Goal: Information Seeking & Learning: Learn about a topic

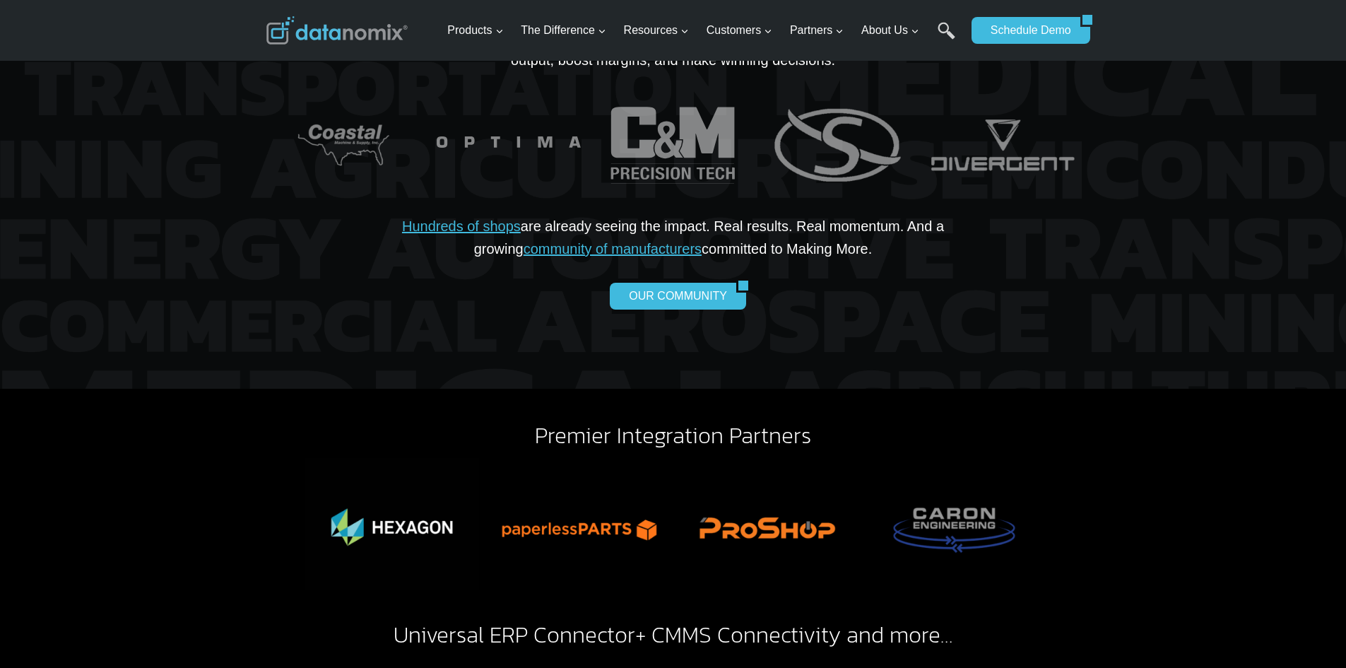
scroll to position [2968, 0]
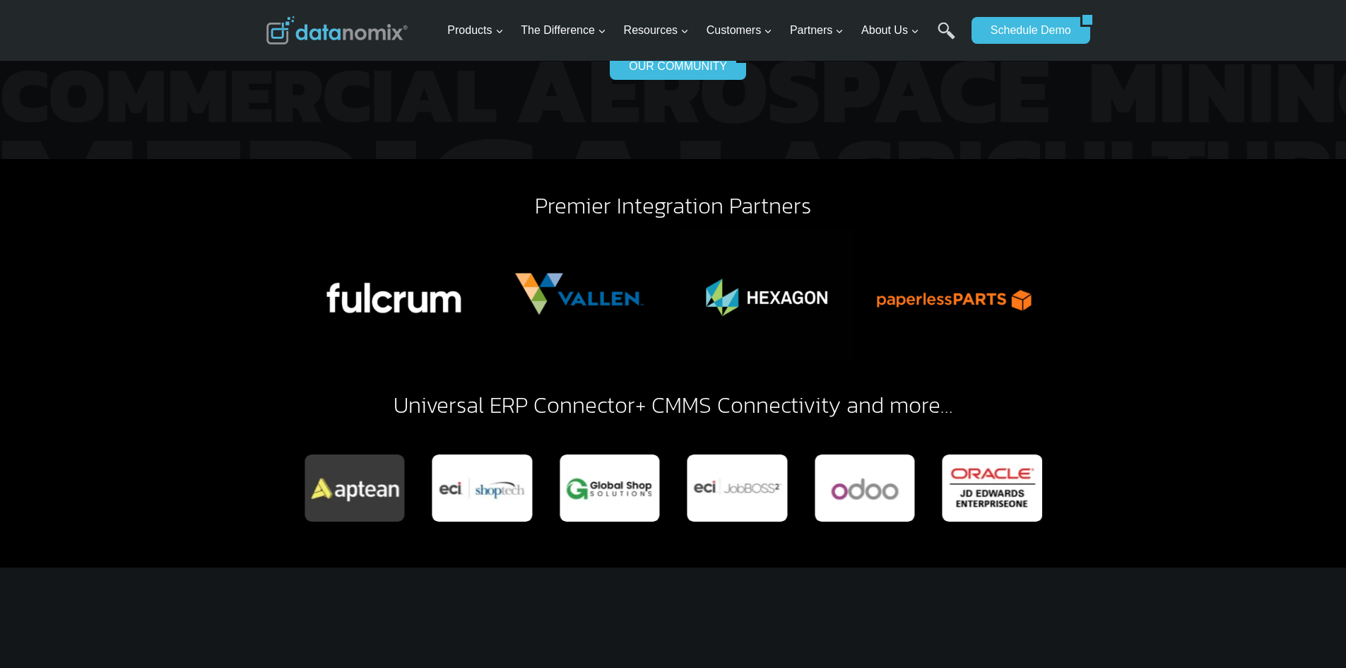
click at [585, 388] on link "Universal ERP Connector" at bounding box center [515, 405] width 242 height 34
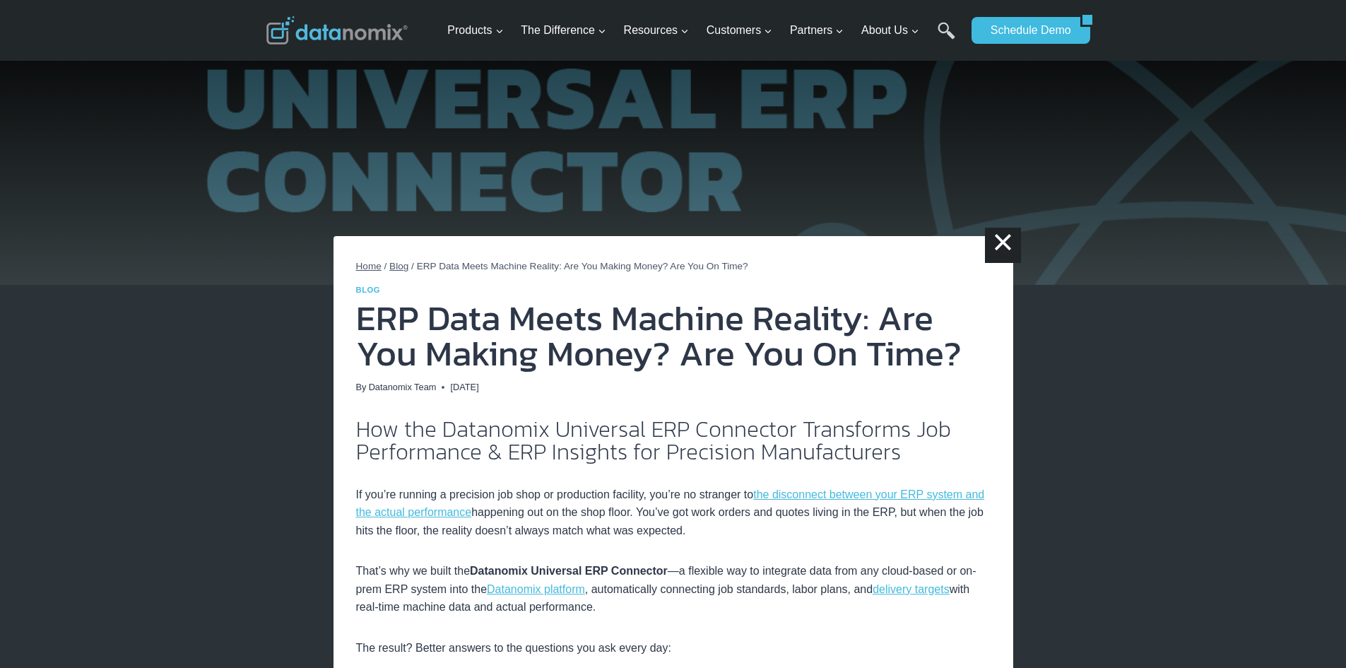
click at [365, 266] on span "Home" at bounding box center [368, 266] width 25 height 11
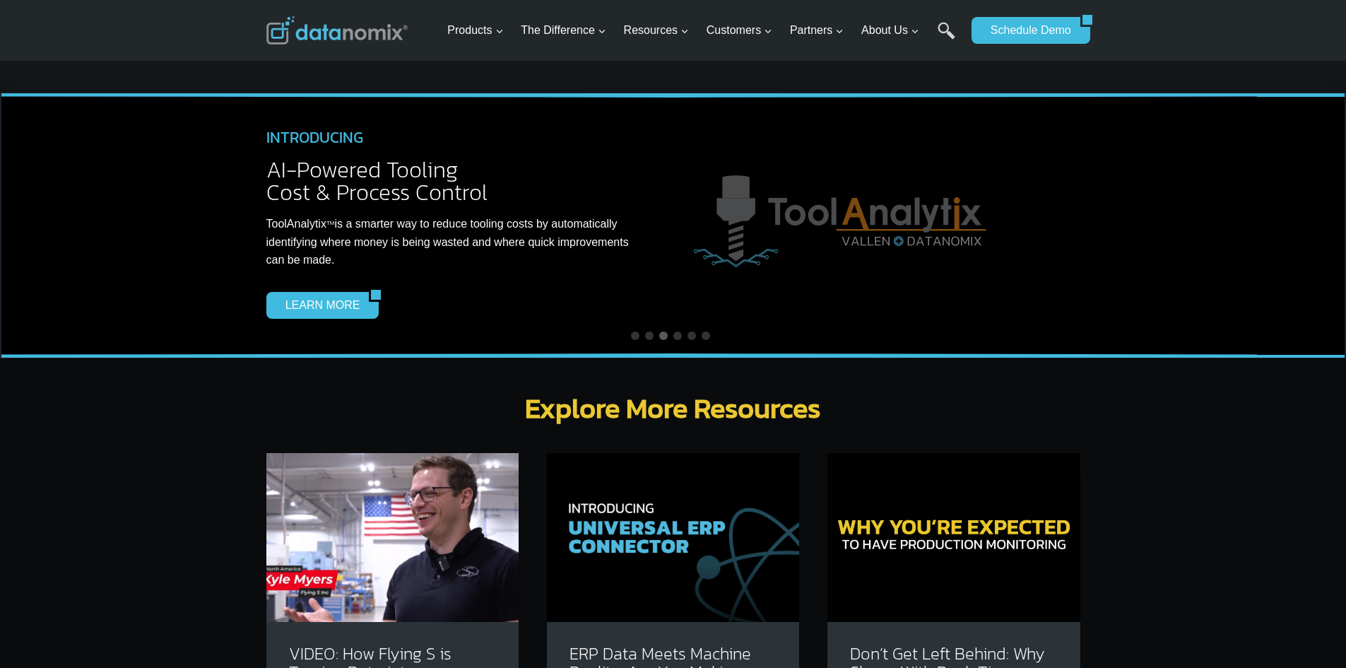
scroll to position [3886, 0]
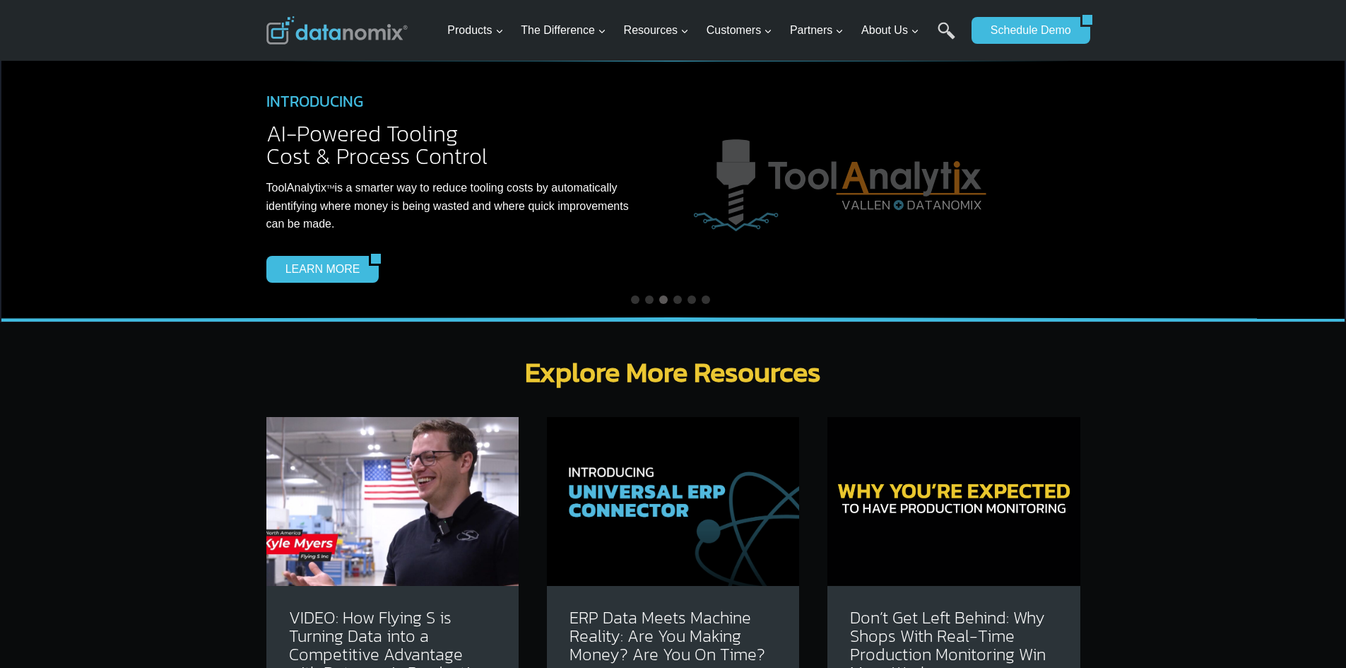
click at [343, 453] on img at bounding box center [392, 501] width 252 height 168
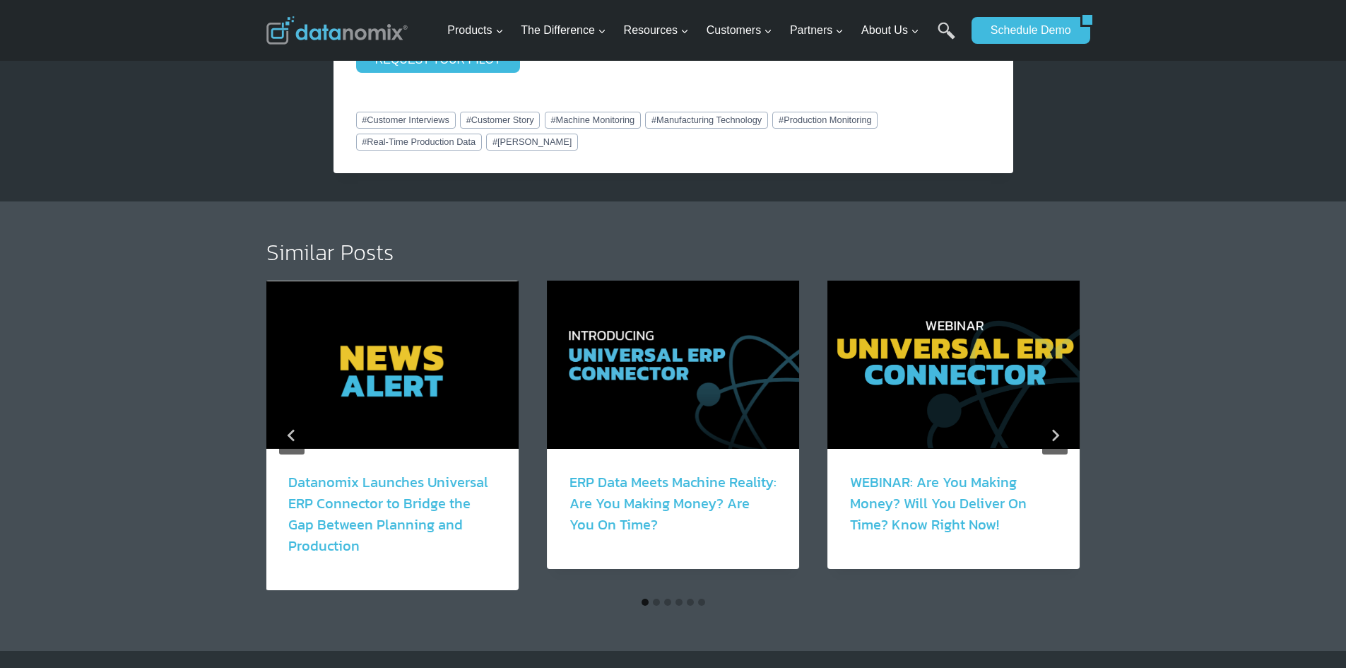
scroll to position [2685, 0]
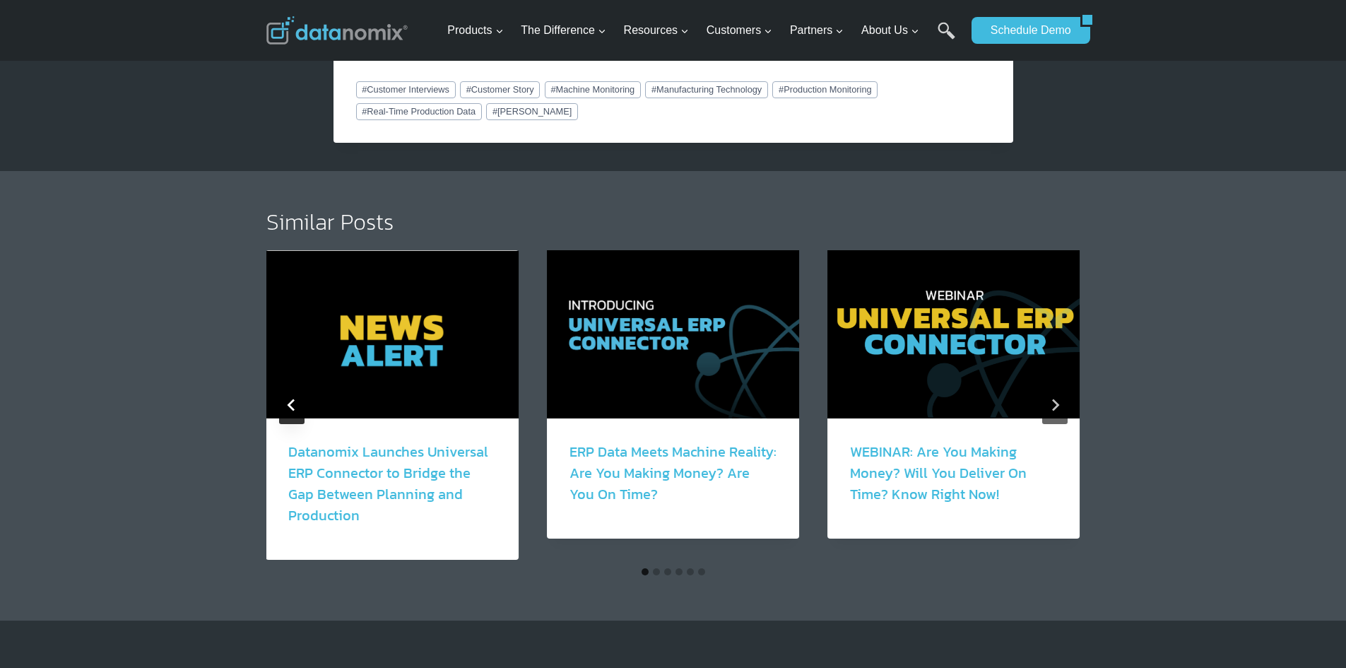
click at [287, 396] on button "Go to last slide" at bounding box center [291, 405] width 25 height 38
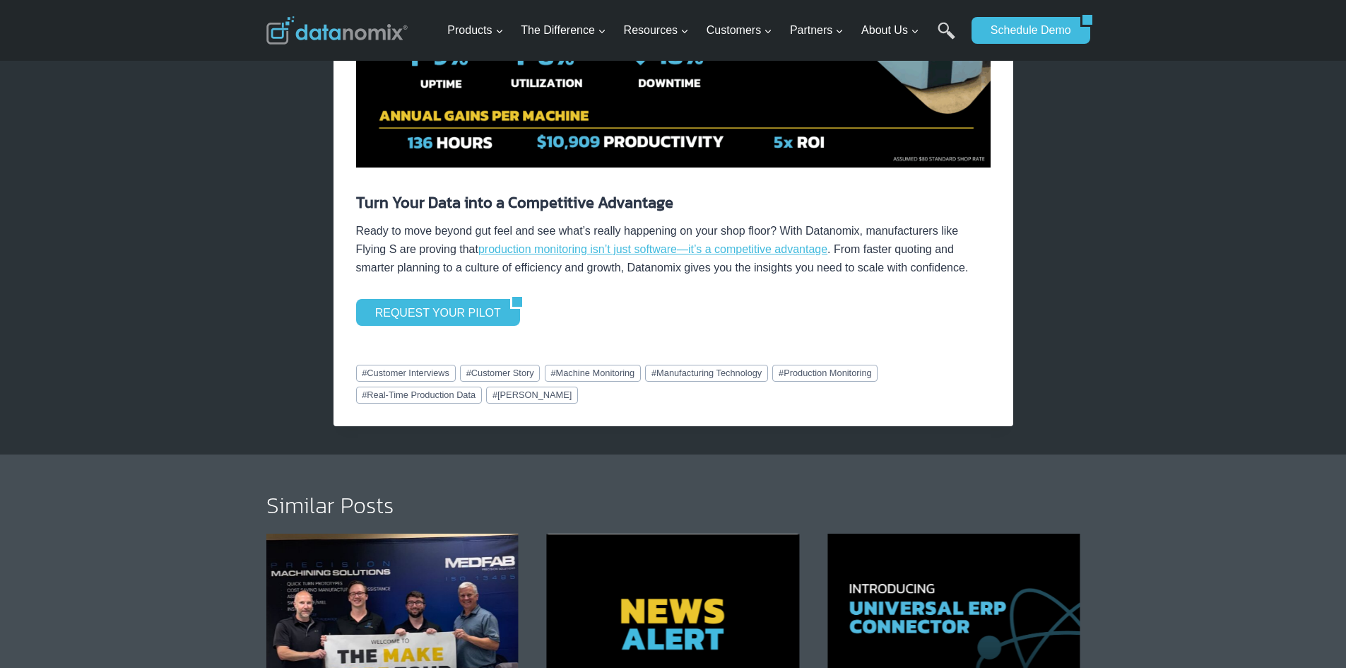
scroll to position [2403, 0]
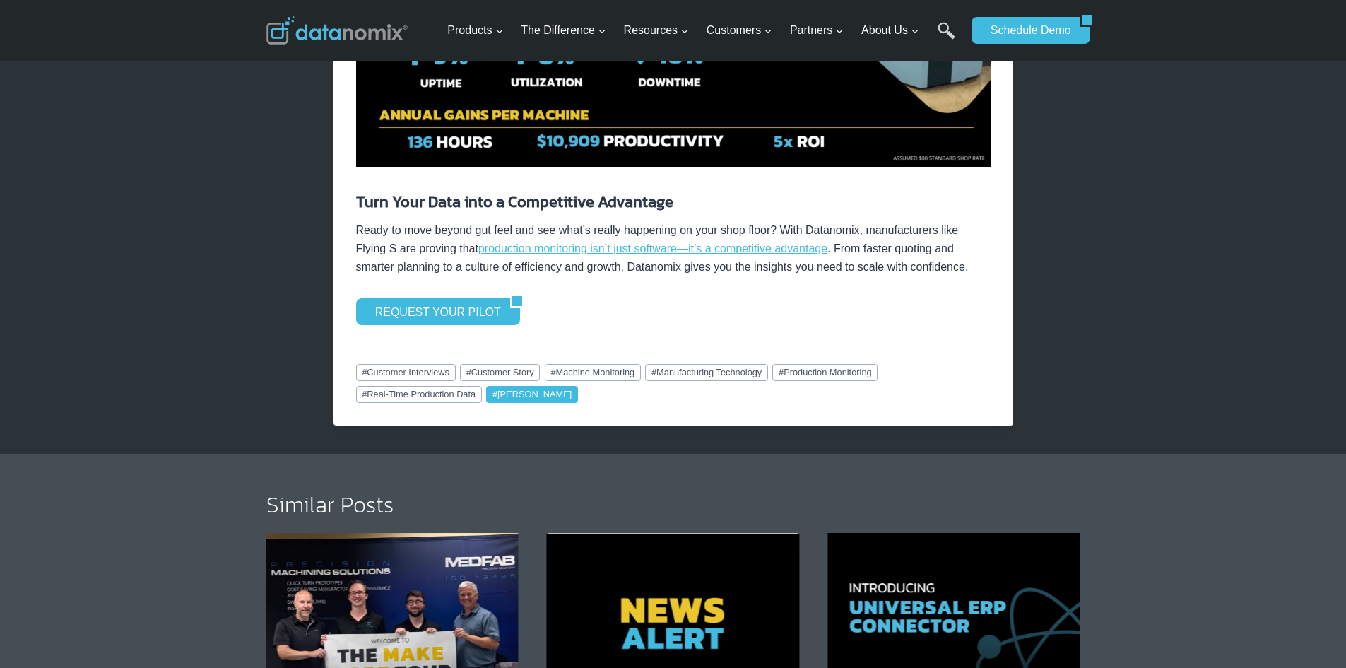
click at [507, 387] on link "# Tony Gunn" at bounding box center [532, 394] width 92 height 17
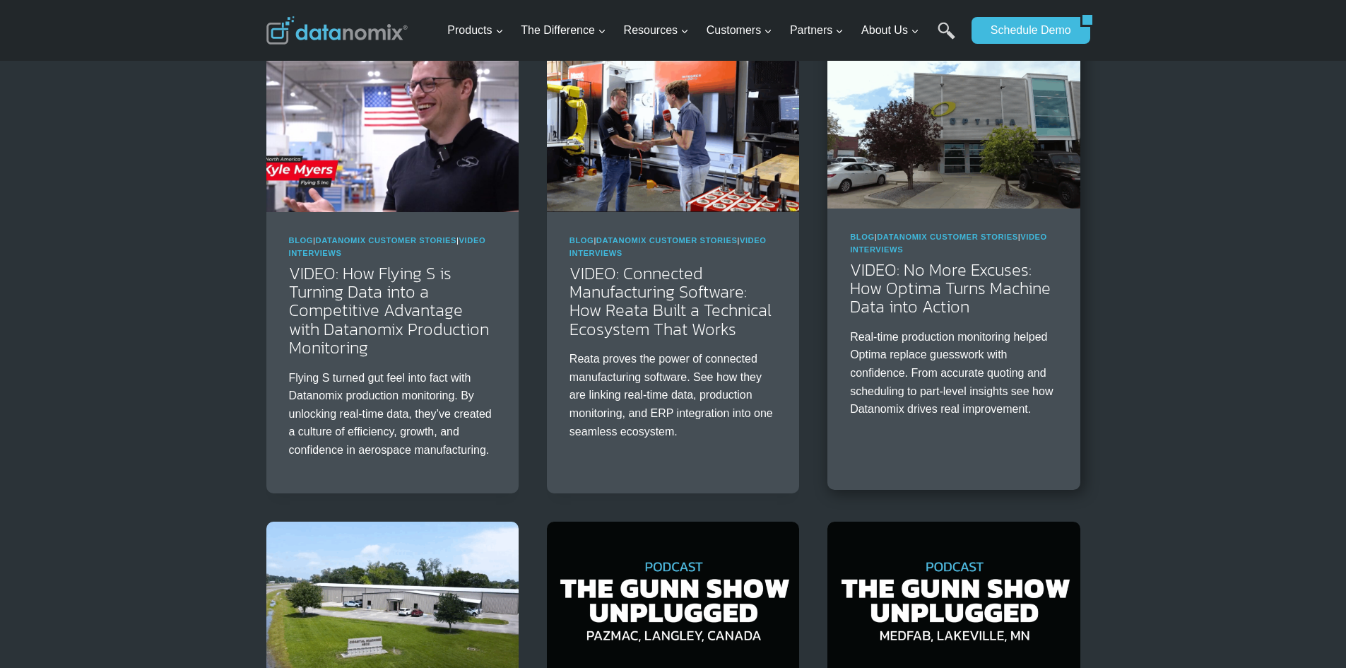
scroll to position [283, 0]
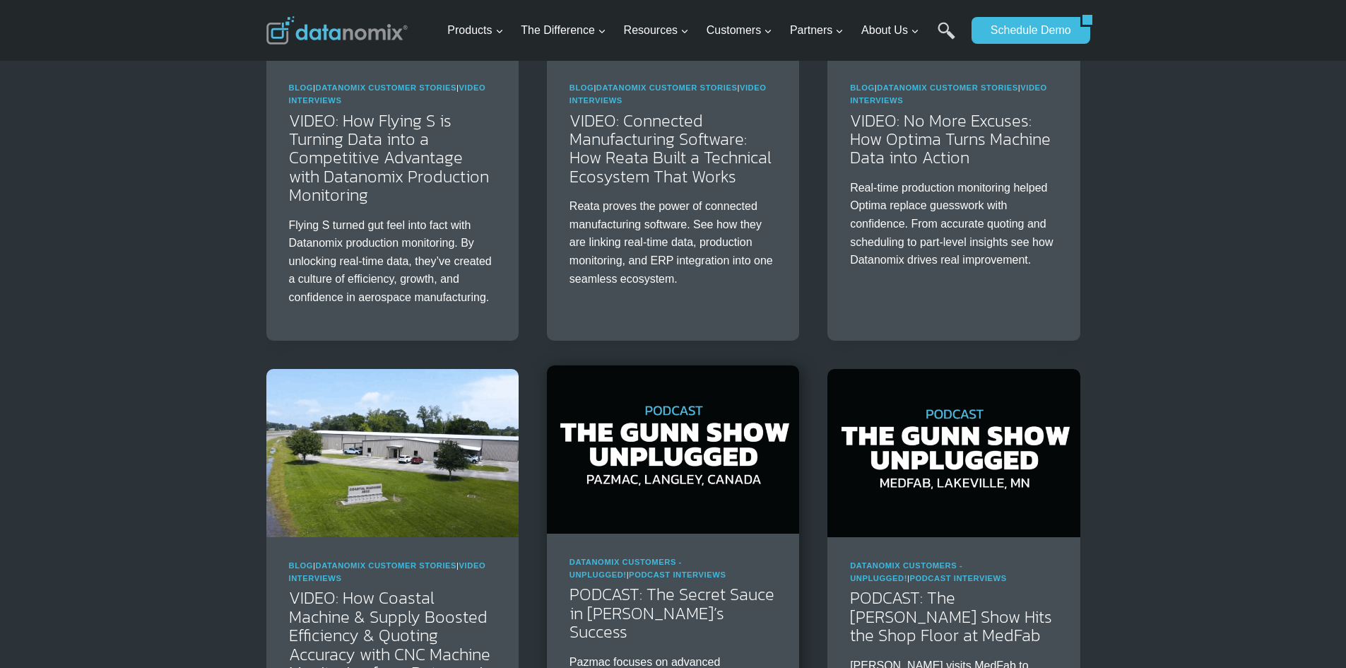
click at [683, 395] on img at bounding box center [673, 449] width 252 height 168
